Goal: Register for event/course

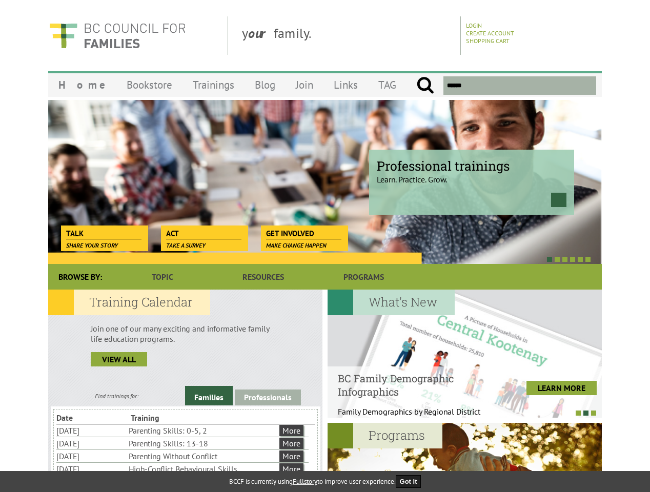
click at [325, 254] on div at bounding box center [314, 259] width 554 height 10
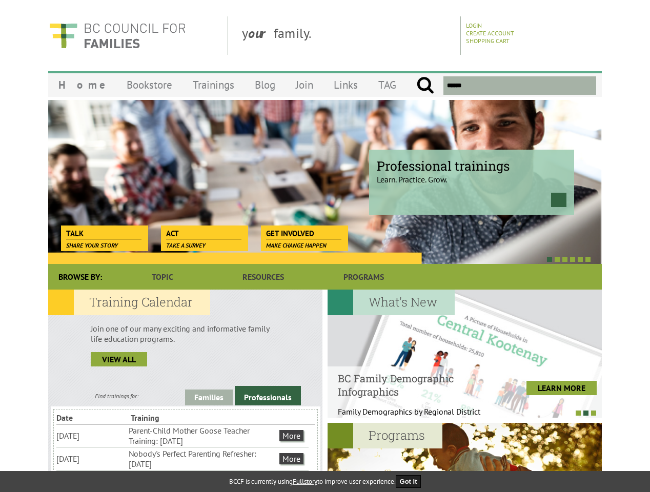
click at [314, 259] on div at bounding box center [314, 259] width 554 height 10
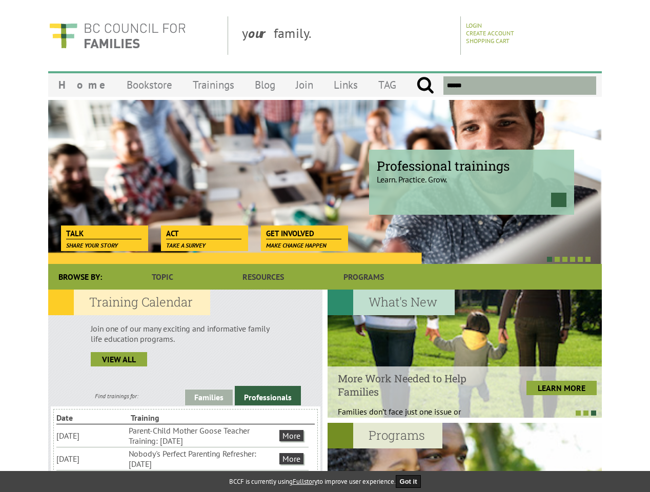
click at [209, 396] on link "Families" at bounding box center [209, 398] width 48 height 16
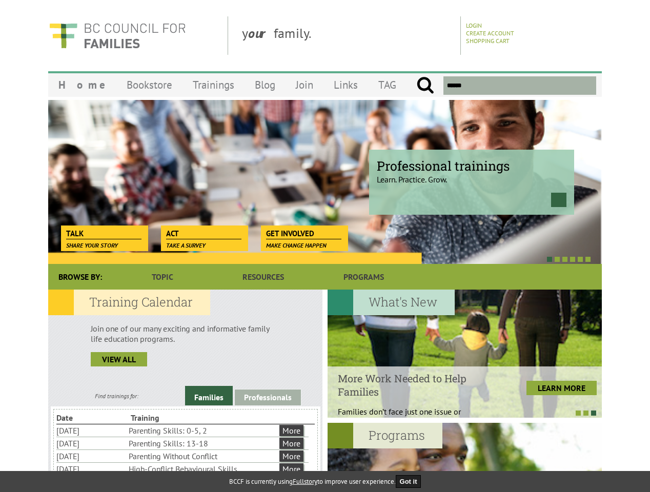
click at [268, 397] on link "Professionals" at bounding box center [268, 398] width 66 height 16
click at [0, 0] on li "Nobody's Perfect Parenting Refresher: [DATE]" at bounding box center [0, 0] width 0 height 0
click at [465, 354] on div at bounding box center [465, 354] width 274 height 128
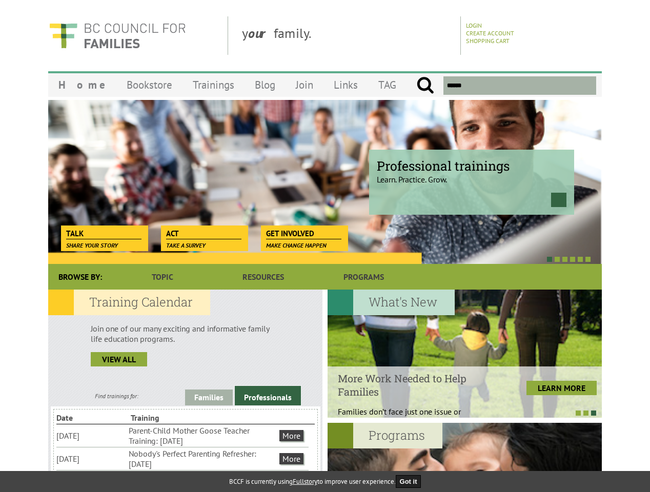
click at [460, 413] on div at bounding box center [460, 413] width 274 height 10
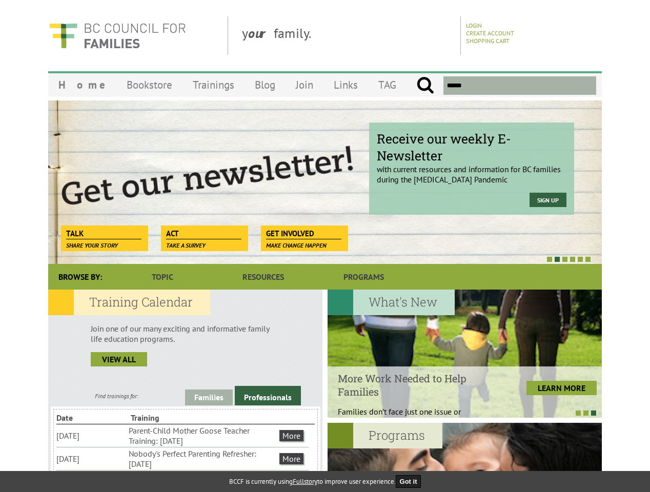
click at [412, 482] on button "Got it" at bounding box center [409, 481] width 26 height 13
